Goal: Information Seeking & Learning: Learn about a topic

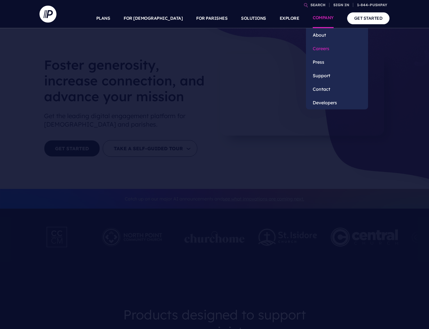
click at [320, 45] on link "Careers" at bounding box center [337, 49] width 62 height 14
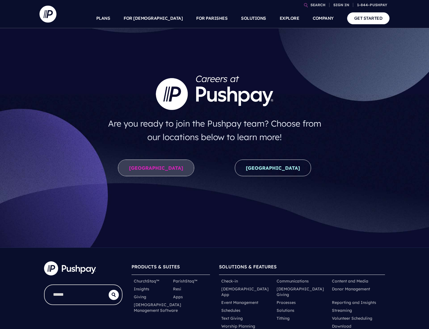
click at [172, 165] on link "United States" at bounding box center [156, 168] width 76 height 17
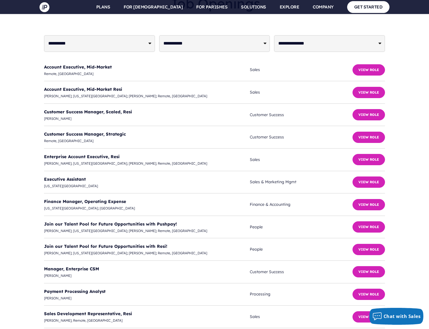
scroll to position [1414, 0]
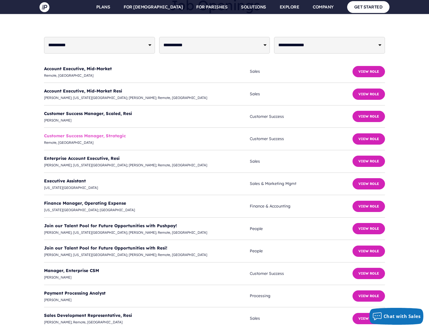
click at [84, 133] on link "Customer Success Manager, Strategic" at bounding box center [85, 135] width 82 height 5
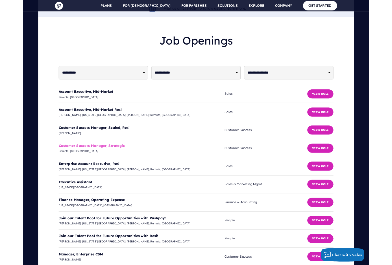
scroll to position [1418, 0]
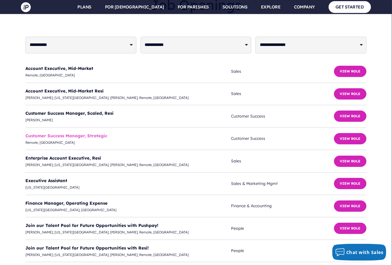
click at [72, 133] on link "Customer Success Manager, Strategic" at bounding box center [66, 135] width 82 height 5
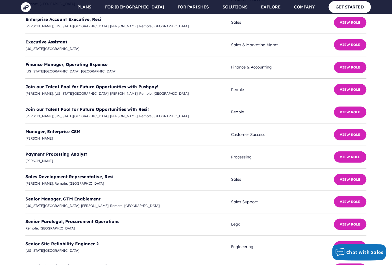
scroll to position [1557, 0]
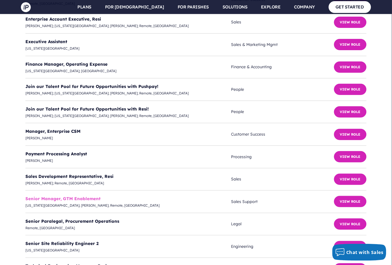
click at [86, 196] on link "Senior Manager, GTM Enablement" at bounding box center [62, 198] width 75 height 5
